Goal: Transaction & Acquisition: Obtain resource

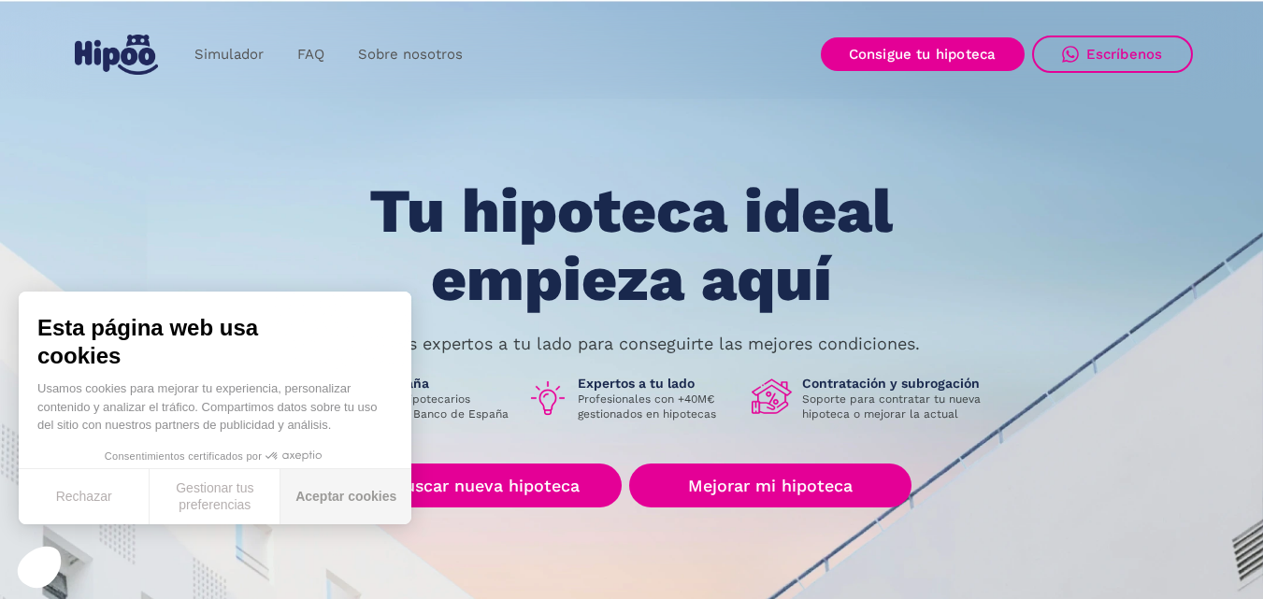
click at [371, 504] on button "Aceptar cookies" at bounding box center [346, 496] width 131 height 55
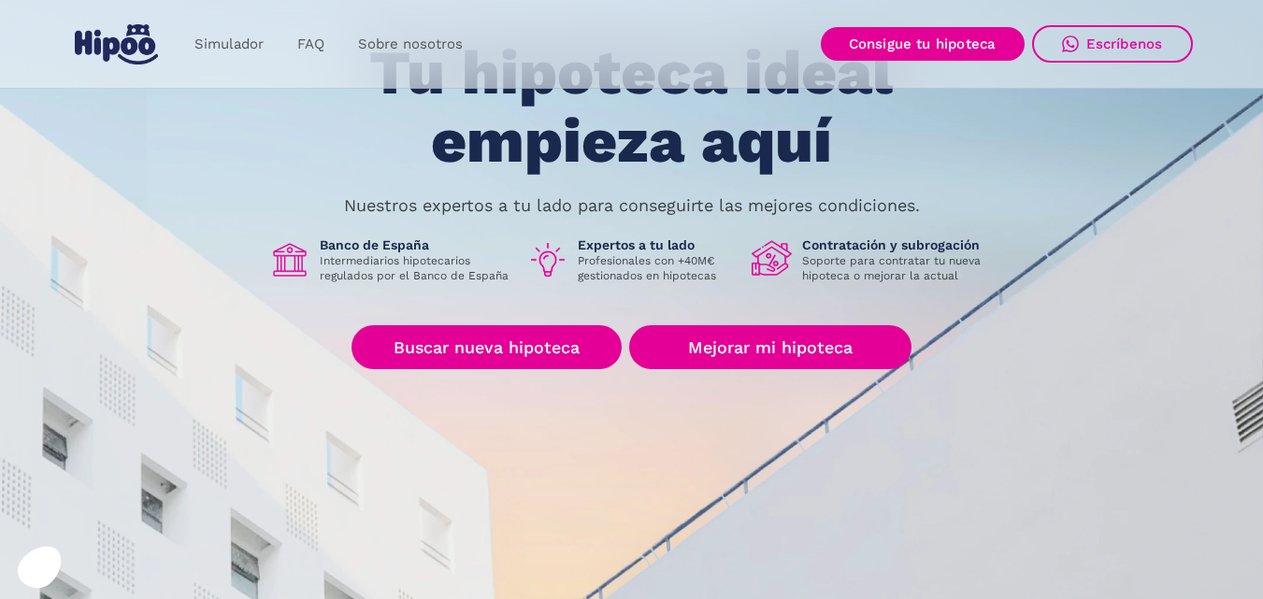
scroll to position [165, 0]
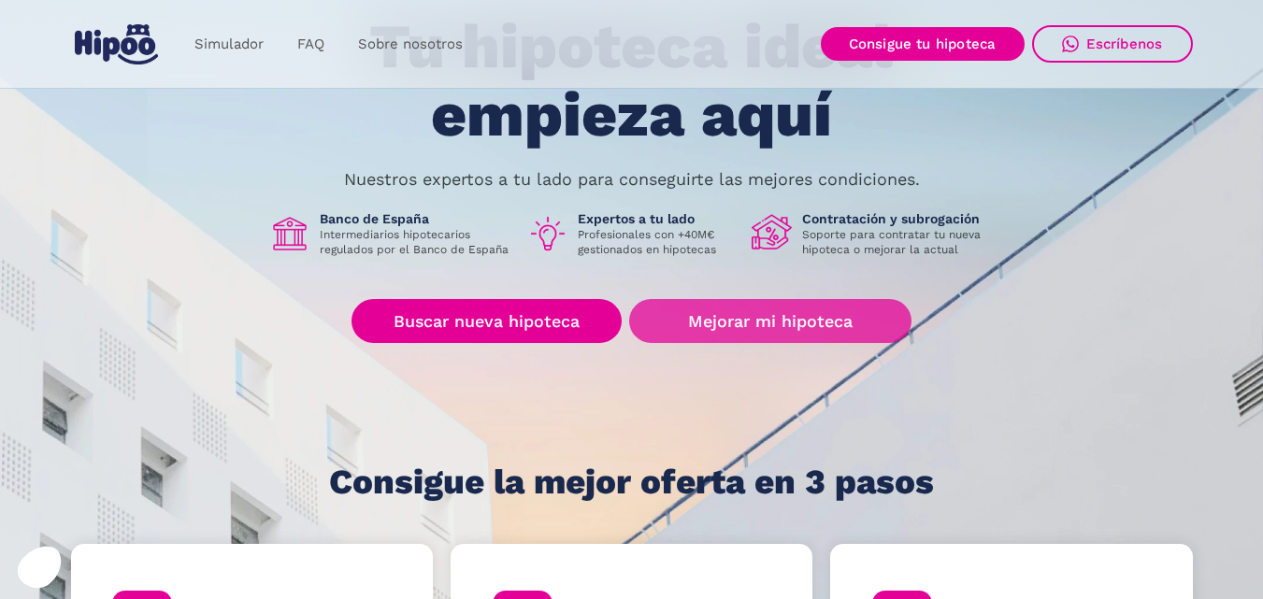
click at [784, 318] on link "Mejorar mi hipoteca" at bounding box center [769, 321] width 281 height 44
